Goal: Task Accomplishment & Management: Complete application form

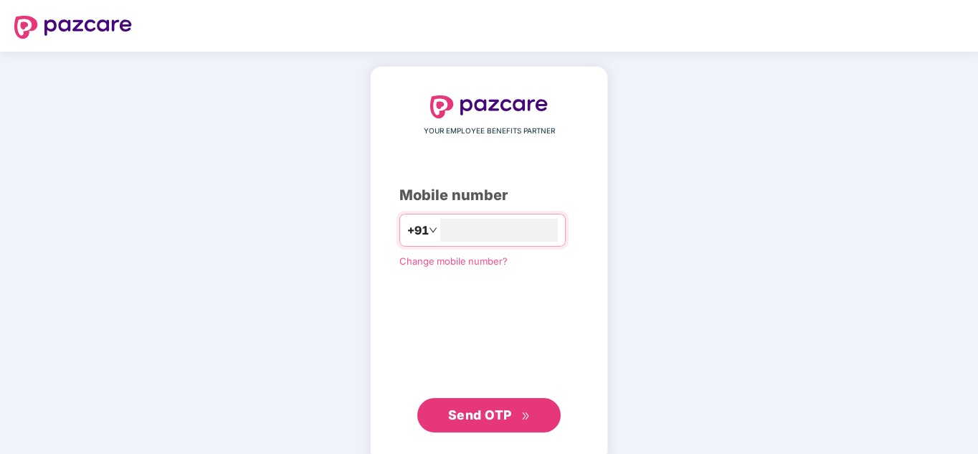
type input "**********"
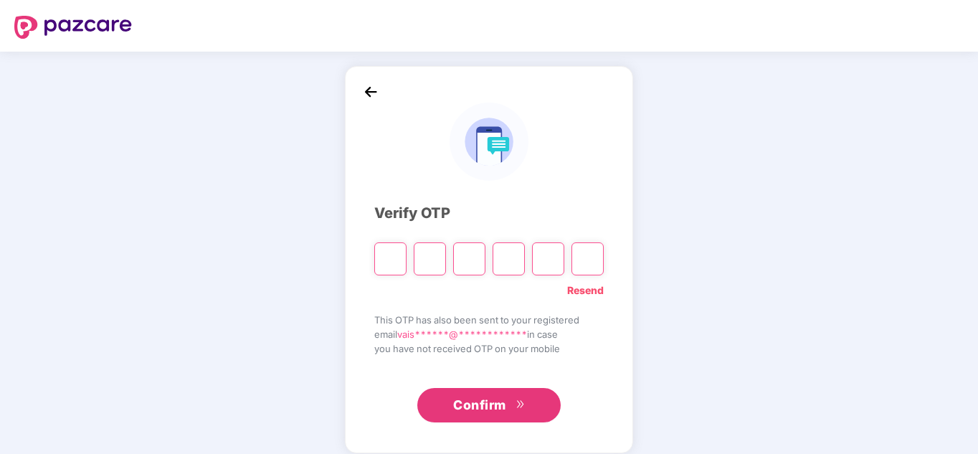
click at [385, 259] on input "Please enter verification code. Digit 1" at bounding box center [390, 258] width 32 height 33
type input "*"
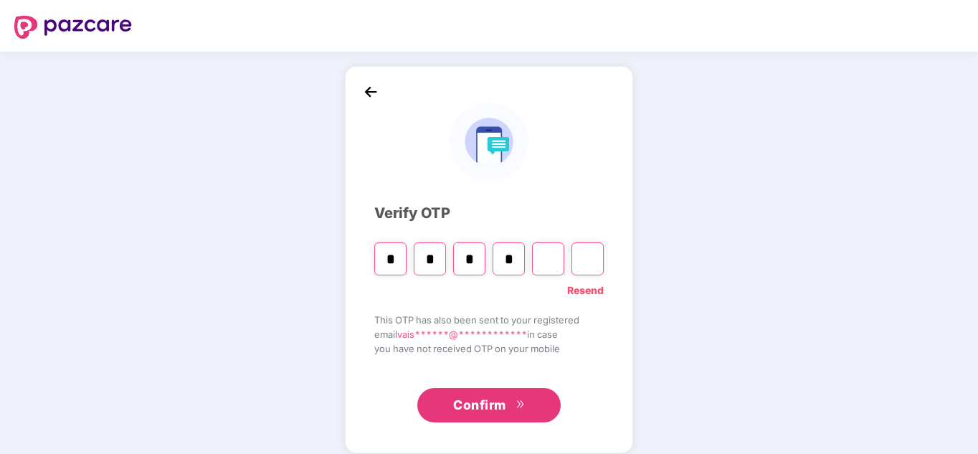
type input "*"
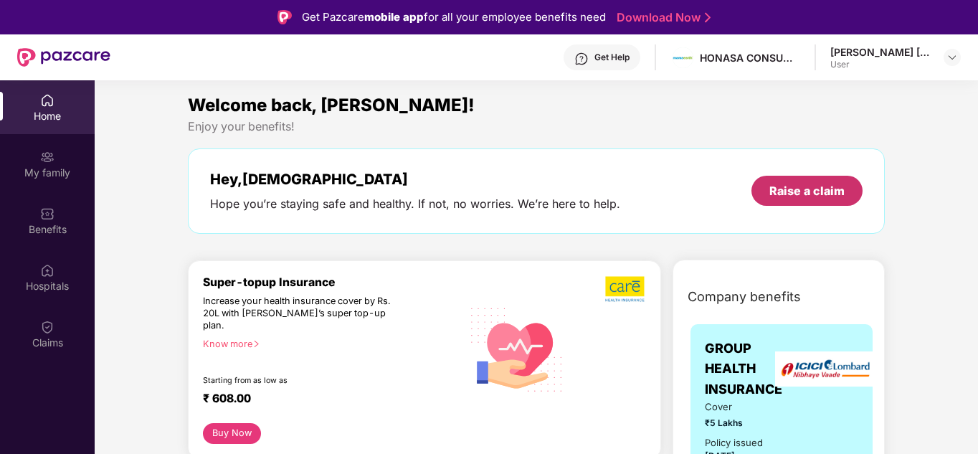
click at [794, 186] on div "Raise a claim" at bounding box center [807, 191] width 75 height 16
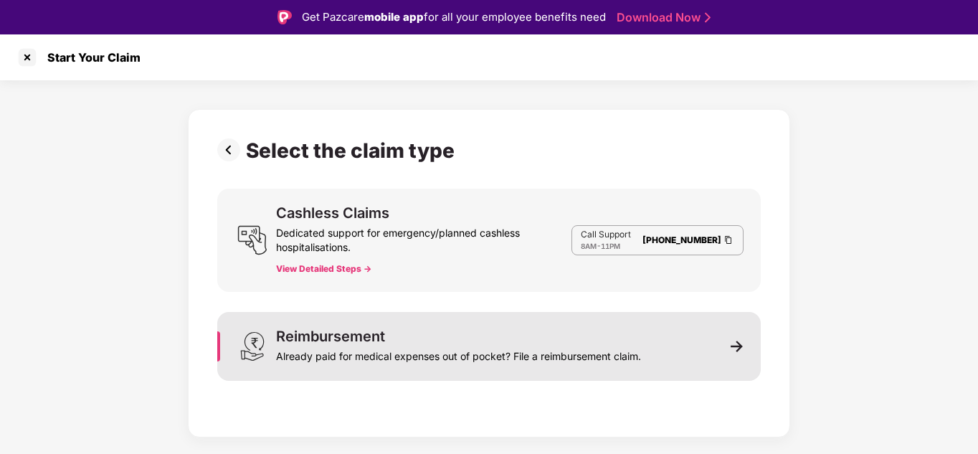
click at [640, 351] on div "Already paid for medical expenses out of pocket? File a reimbursement claim." at bounding box center [458, 354] width 365 height 20
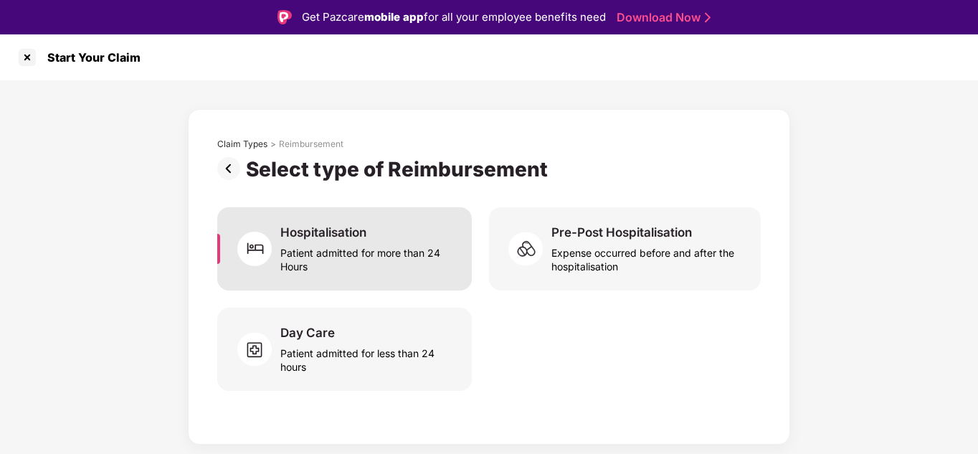
click at [338, 250] on div "Patient admitted for more than 24 Hours" at bounding box center [367, 256] width 174 height 33
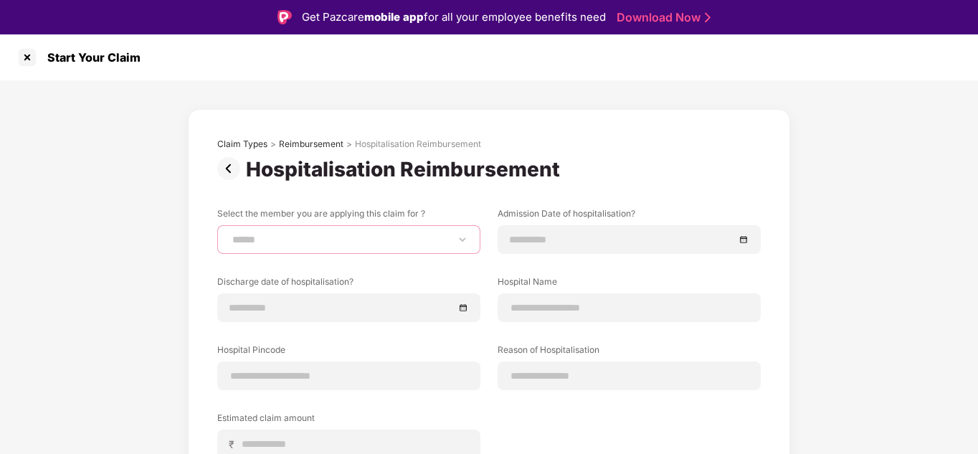
click at [336, 236] on select "**********" at bounding box center [349, 239] width 239 height 11
select select "**********"
click at [230, 234] on select "**********" at bounding box center [349, 239] width 239 height 11
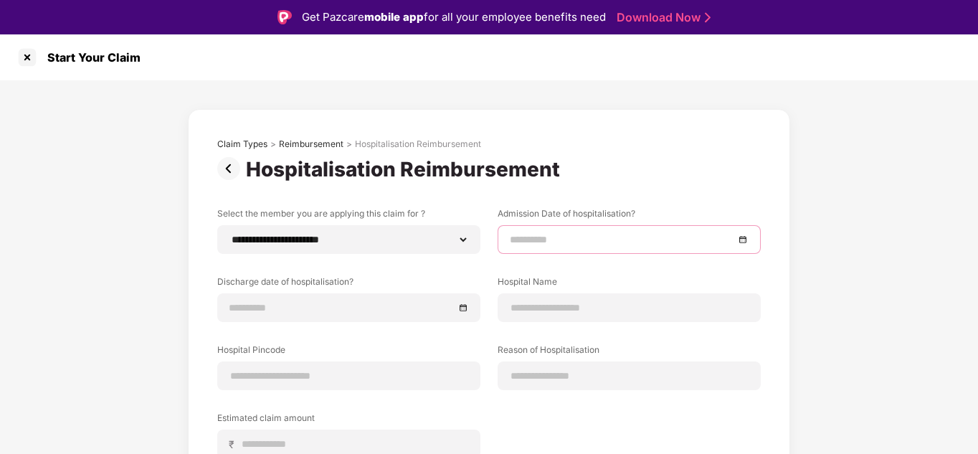
click at [598, 236] on input at bounding box center [622, 240] width 224 height 16
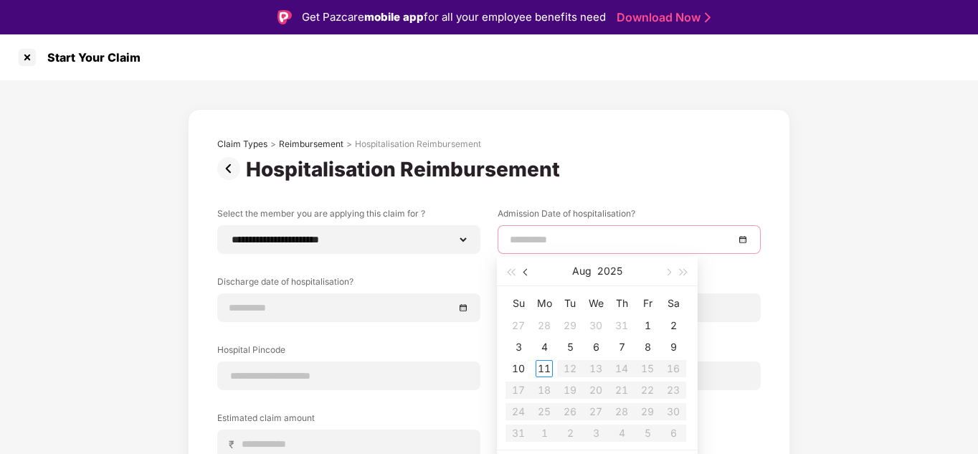
click at [529, 275] on button "button" at bounding box center [527, 271] width 16 height 29
type input "**********"
click at [569, 339] on div "6" at bounding box center [570, 347] width 17 height 17
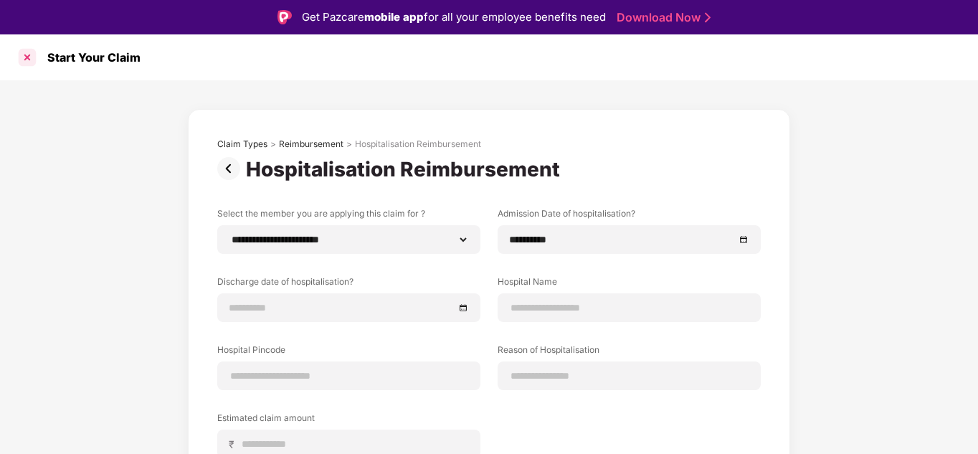
click at [28, 56] on div at bounding box center [27, 57] width 23 height 23
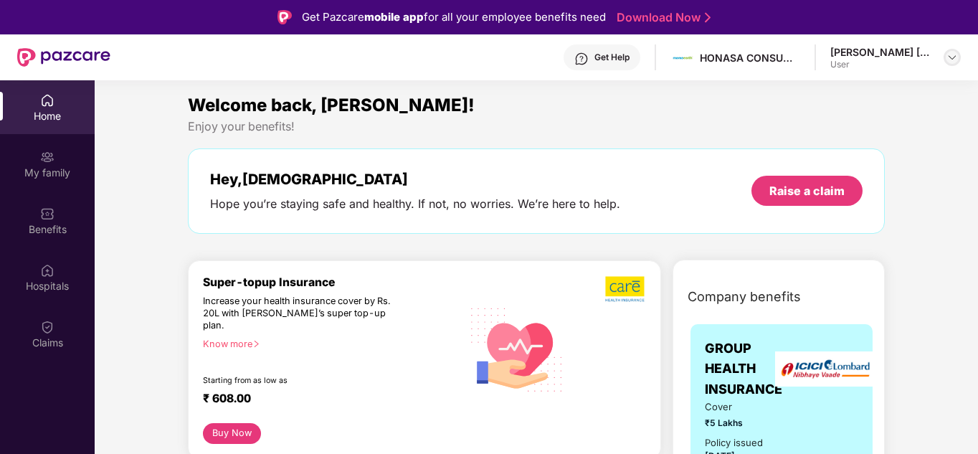
click at [953, 56] on img at bounding box center [952, 57] width 11 height 11
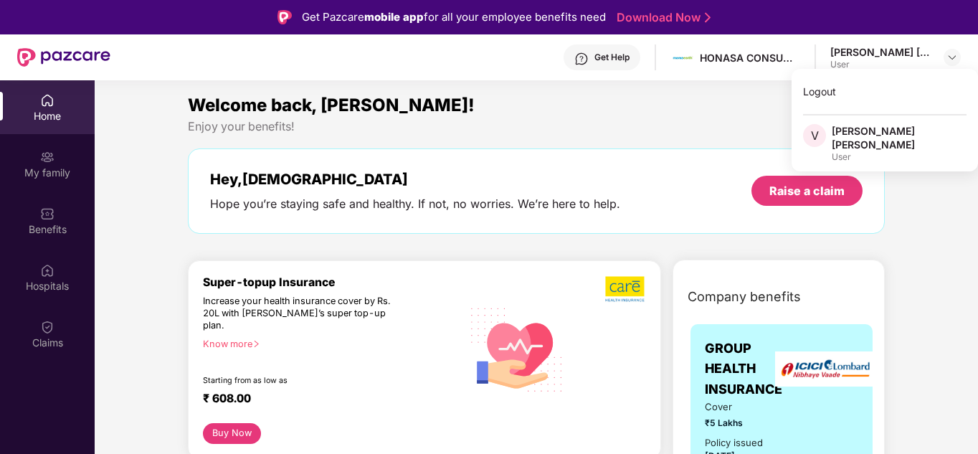
click at [692, 108] on div "Welcome back, [PERSON_NAME]!" at bounding box center [536, 105] width 697 height 27
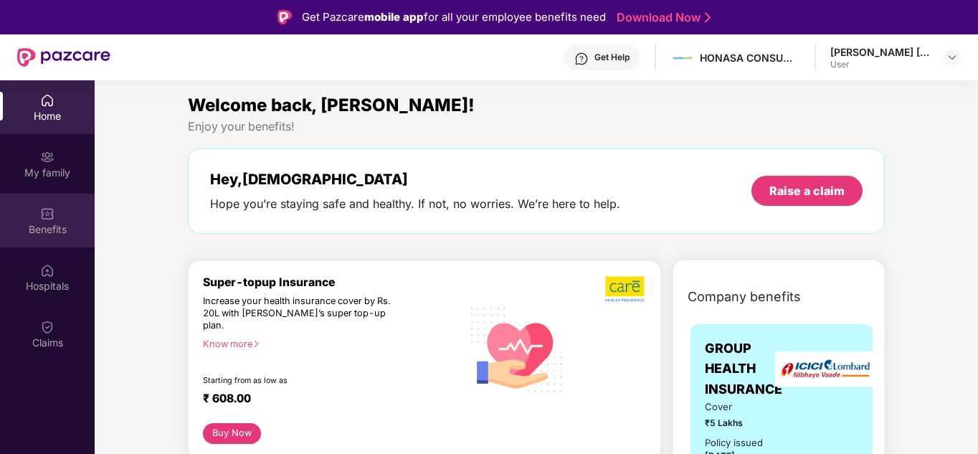
click at [60, 211] on div "Benefits" at bounding box center [47, 221] width 95 height 54
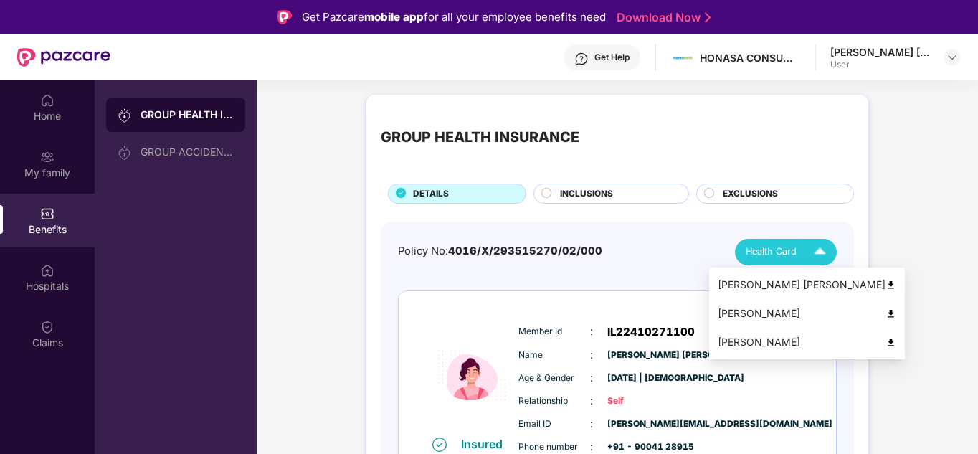
click at [816, 255] on img at bounding box center [820, 252] width 25 height 25
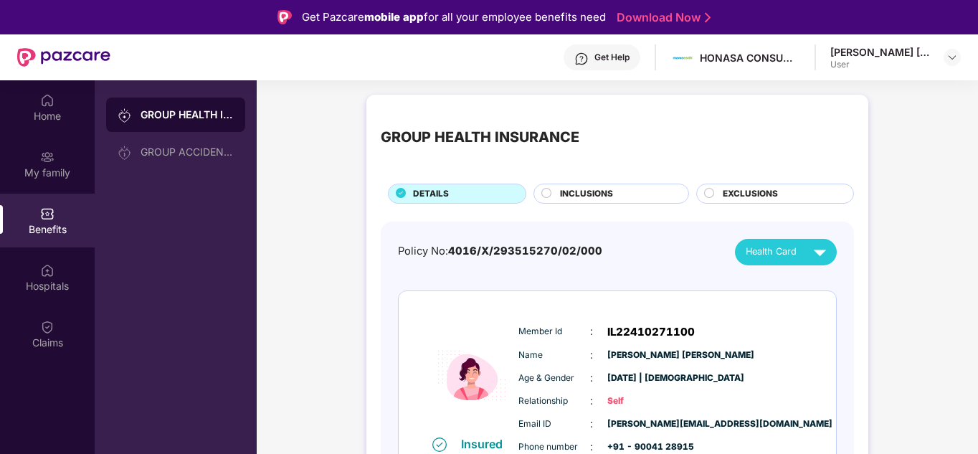
click at [618, 193] on div "INCLUSIONS" at bounding box center [617, 195] width 128 height 16
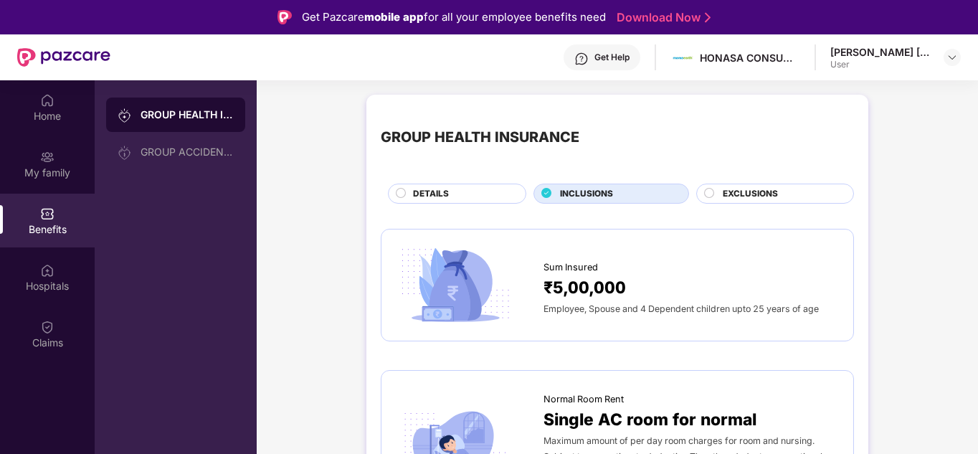
click at [759, 192] on span "EXCLUSIONS" at bounding box center [750, 194] width 55 height 14
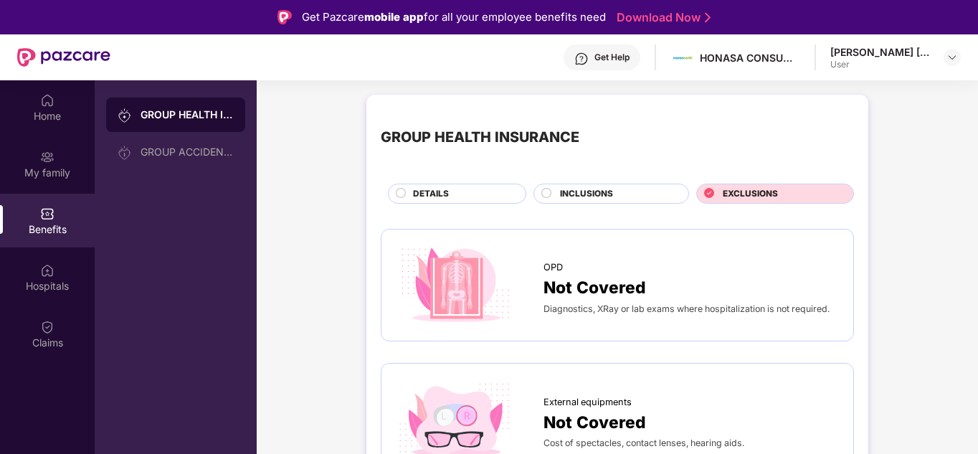
click at [63, 279] on div "Hospitals" at bounding box center [47, 286] width 95 height 14
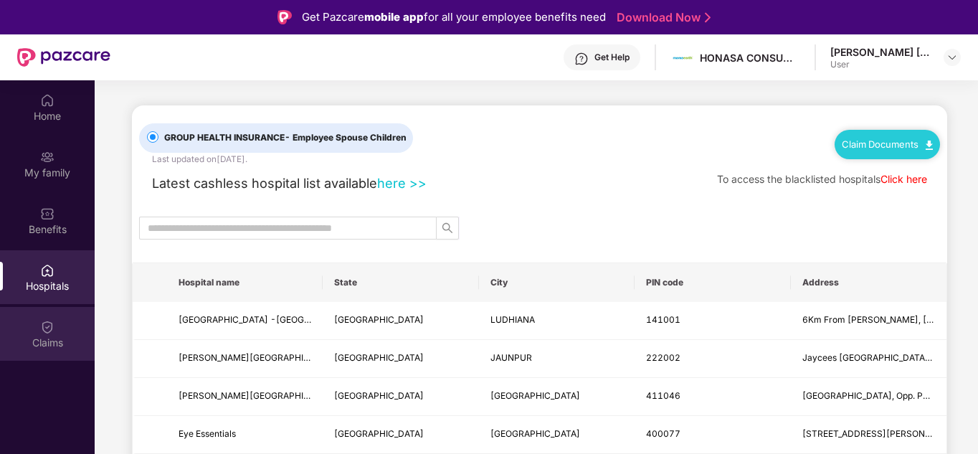
click at [46, 329] on img at bounding box center [47, 327] width 14 height 14
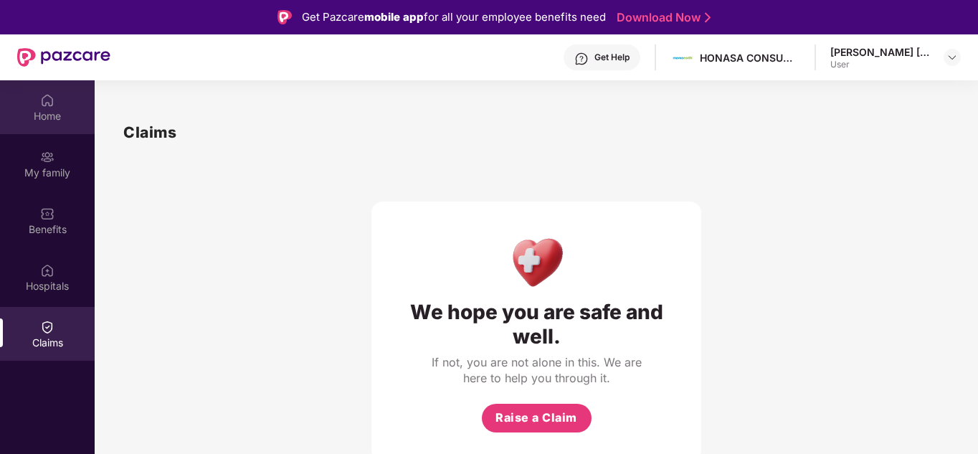
click at [30, 113] on div "Home" at bounding box center [47, 116] width 95 height 14
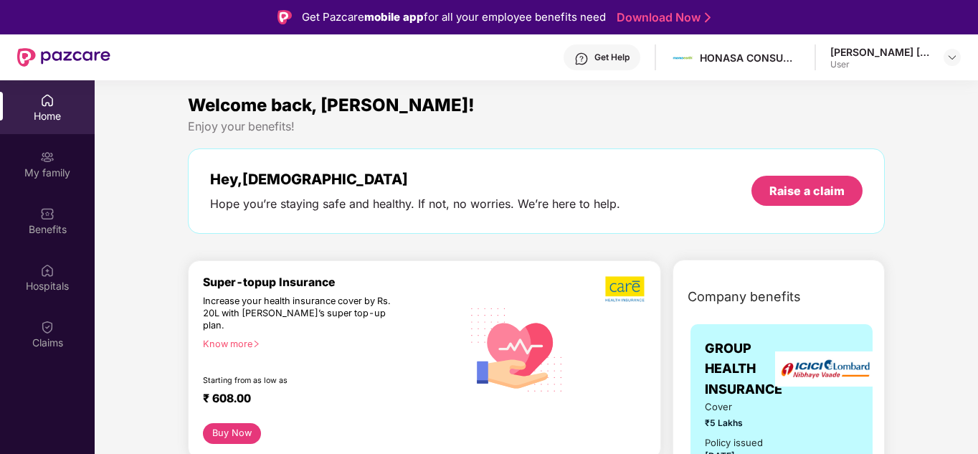
click at [629, 55] on div "Get Help" at bounding box center [612, 57] width 35 height 11
click at [455, 382] on div "Super-topup Insurance Increase your health insurance cover by Rs. 20L with [PER…" at bounding box center [332, 349] width 259 height 148
click at [40, 240] on div "Benefits" at bounding box center [47, 221] width 95 height 54
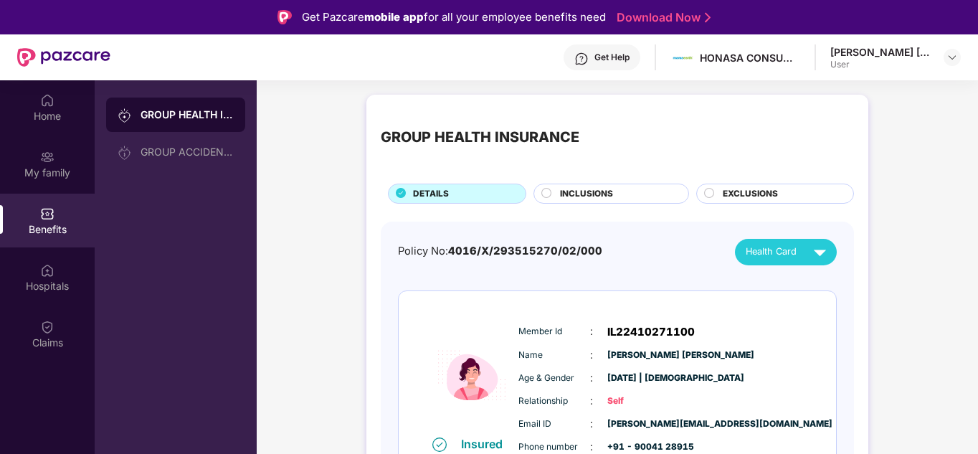
scroll to position [80, 0]
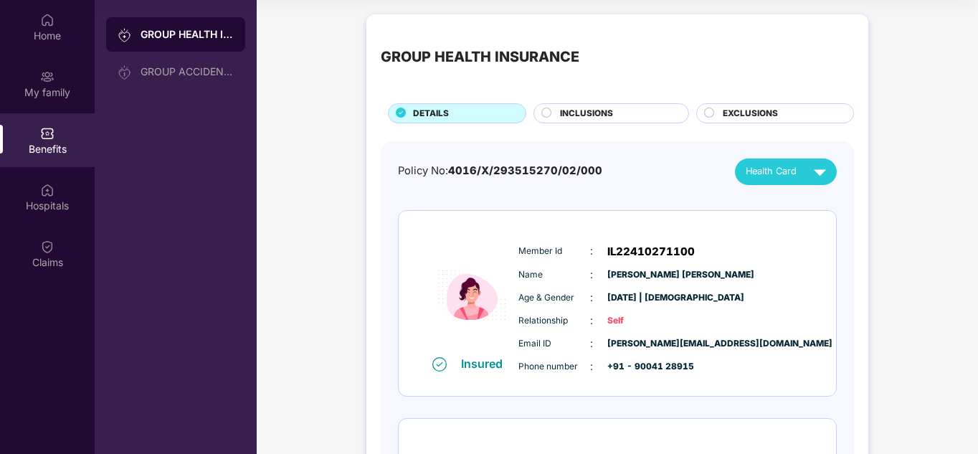
click at [765, 298] on div "Age & Gender : [DATE] | [DEMOGRAPHIC_DATA]" at bounding box center [661, 298] width 285 height 16
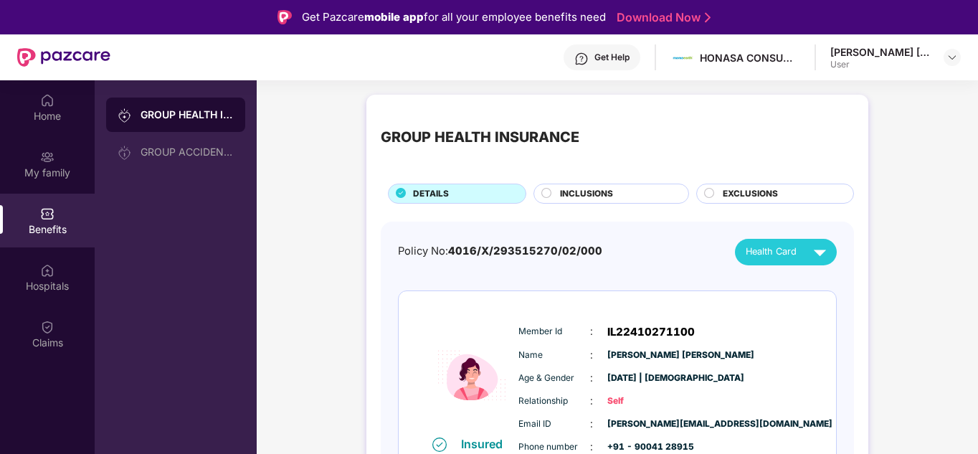
click at [634, 189] on div "INCLUSIONS" at bounding box center [617, 195] width 128 height 16
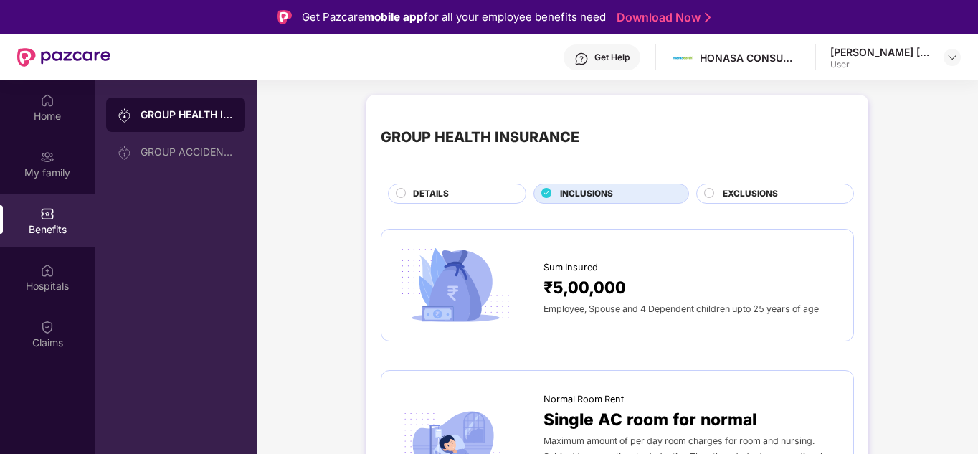
click at [727, 202] on div "EXCLUSIONS" at bounding box center [781, 195] width 131 height 16
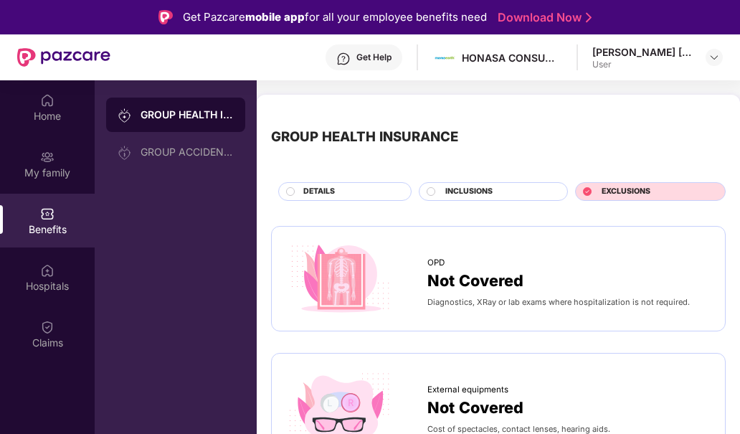
drag, startPoint x: 494, startPoint y: 125, endPoint x: 465, endPoint y: 145, distance: 35.6
click at [465, 145] on div "GROUP HEALTH INSURANCE" at bounding box center [498, 137] width 455 height 56
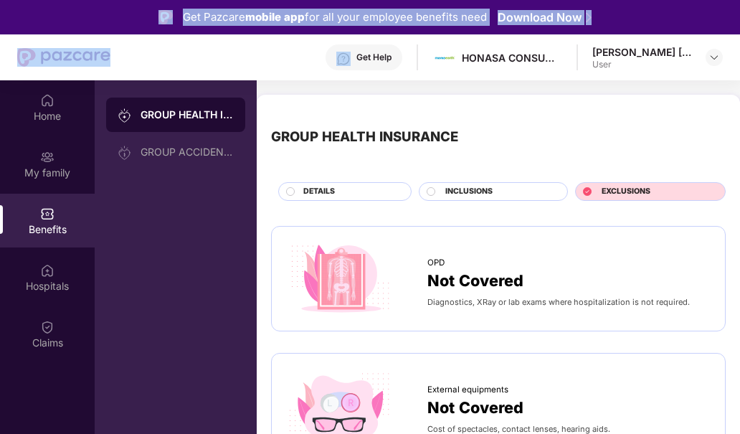
drag, startPoint x: 141, startPoint y: 49, endPoint x: 5, endPoint y: 16, distance: 140.2
click at [5, 16] on div "Get Pazcare mobile app for all your employee benefits need Download Now Get Hel…" at bounding box center [370, 257] width 740 height 514
click at [5, 16] on div "Get Pazcare mobile app for all your employee benefits need Download Now" at bounding box center [370, 17] width 740 height 34
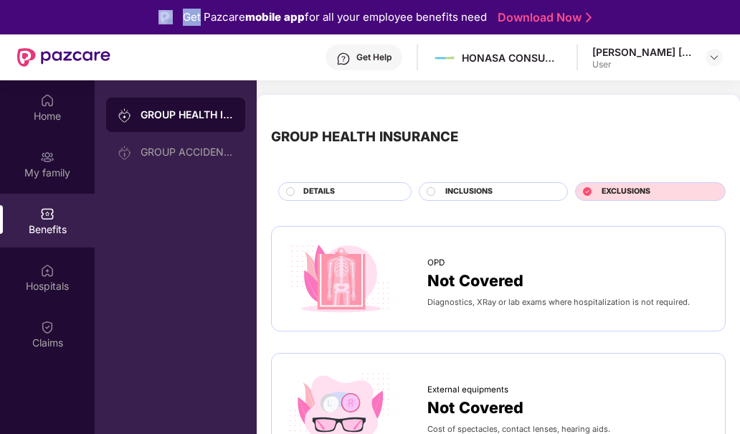
drag, startPoint x: 5, startPoint y: 16, endPoint x: 82, endPoint y: -57, distance: 106.1
click at [82, 0] on html "Get Pazcare mobile app for all your employee benefits need Download Now Get Hel…" at bounding box center [370, 217] width 740 height 434
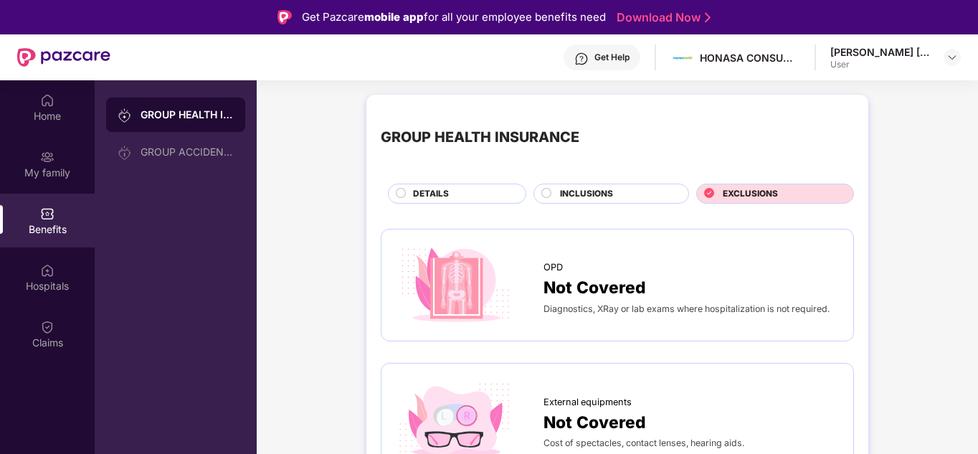
click at [33, 109] on div "Home" at bounding box center [47, 116] width 95 height 14
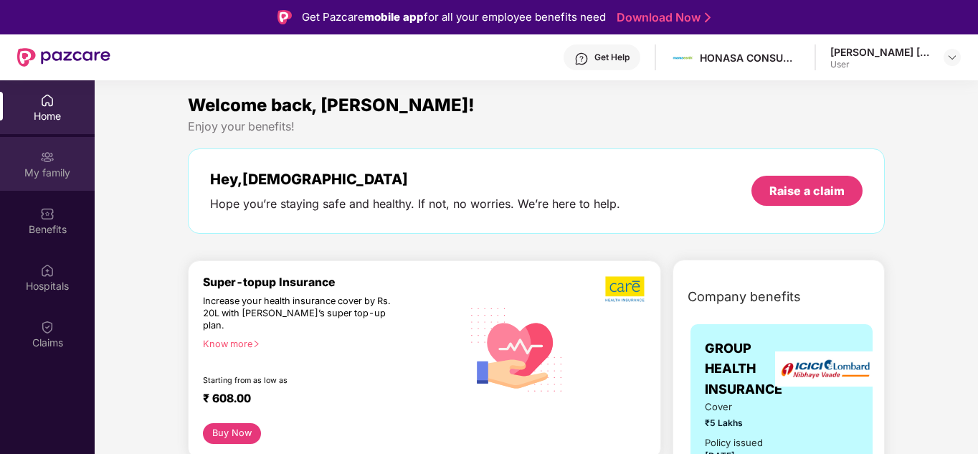
click at [58, 162] on div "My family" at bounding box center [47, 164] width 95 height 54
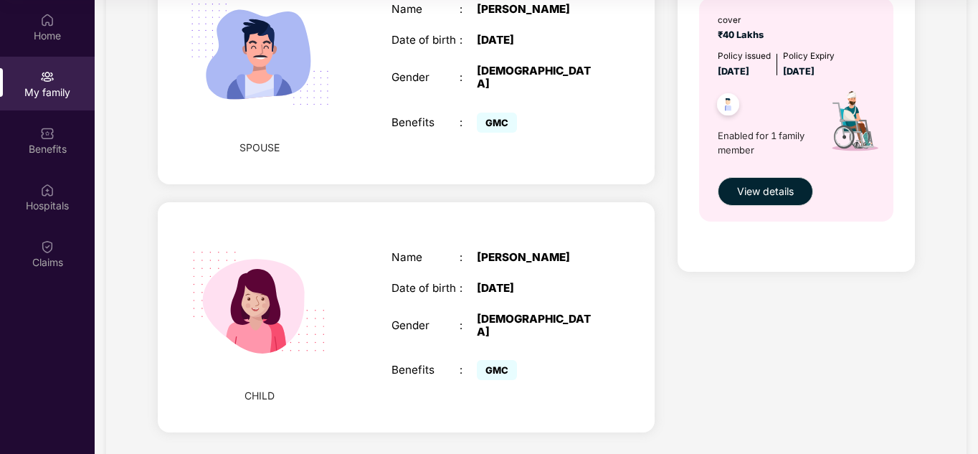
scroll to position [520, 0]
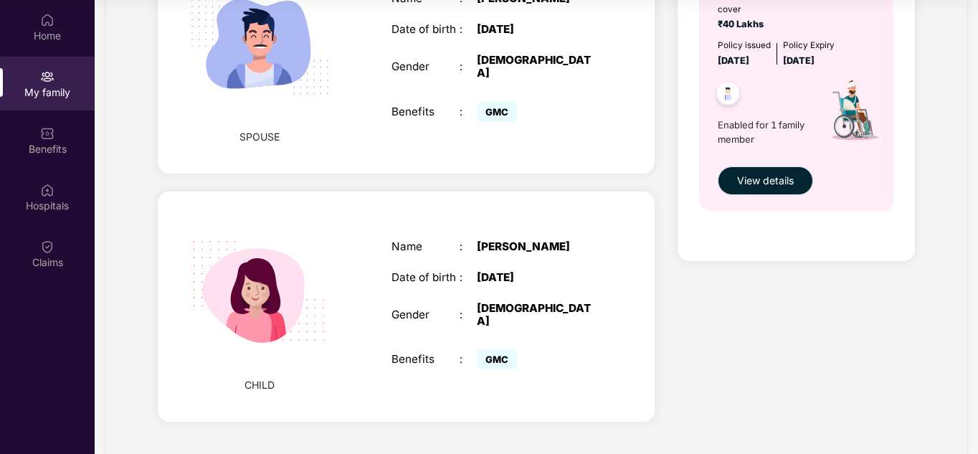
click at [763, 179] on span "View details" at bounding box center [765, 181] width 57 height 16
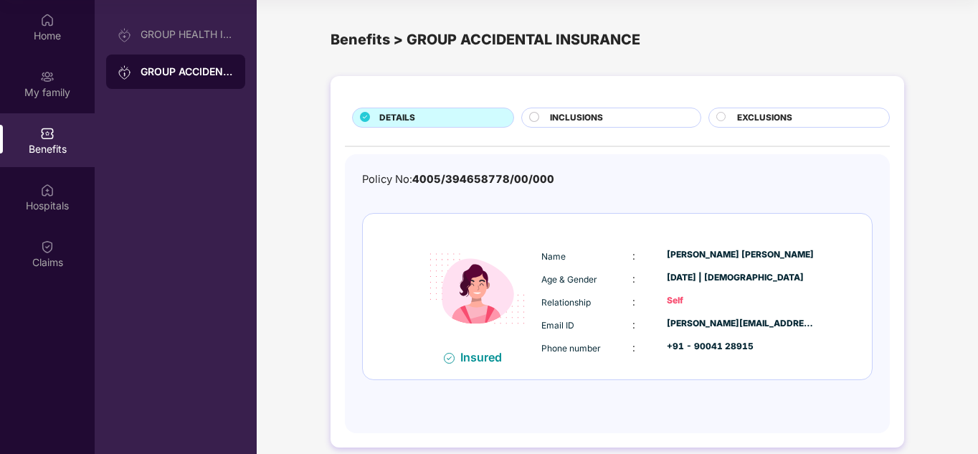
scroll to position [0, 0]
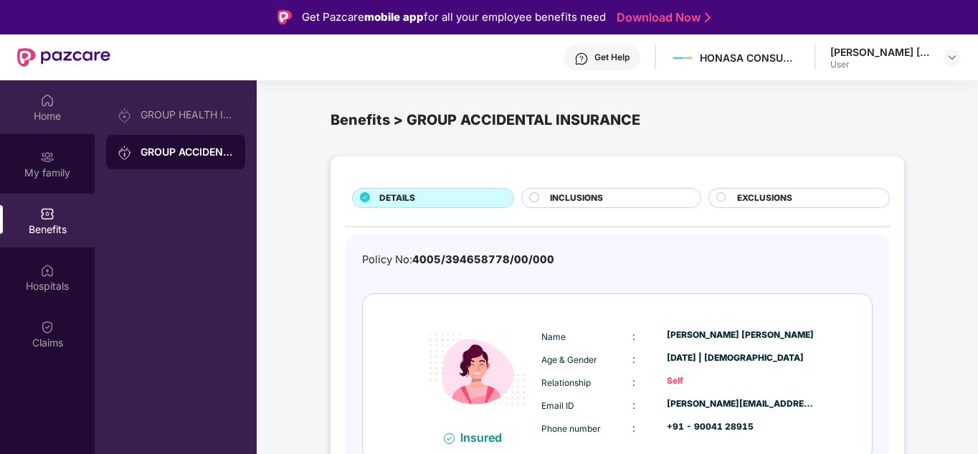
click at [53, 123] on div "Home" at bounding box center [47, 107] width 95 height 54
